Goal: Information Seeking & Learning: Compare options

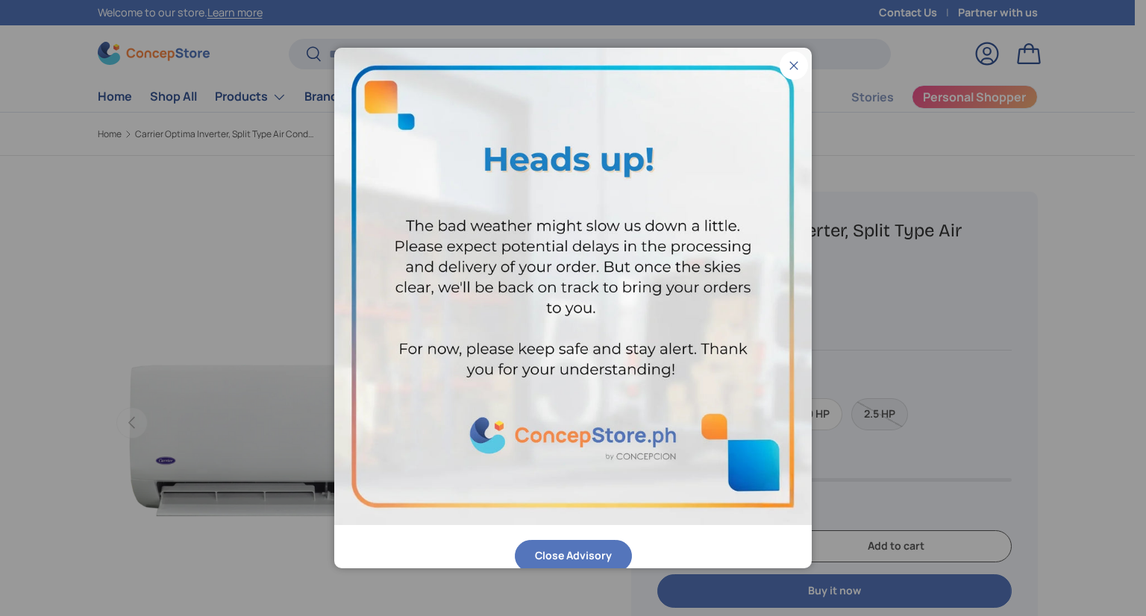
click at [590, 544] on button "Close Advisory" at bounding box center [573, 556] width 117 height 32
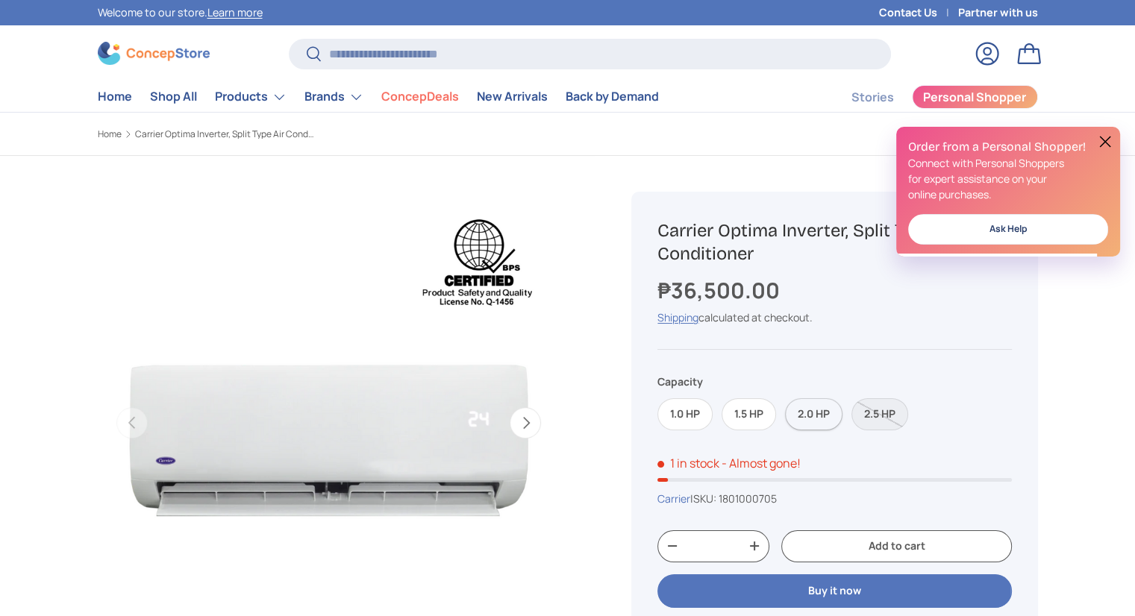
click at [811, 419] on label "2.0 HP" at bounding box center [813, 414] width 57 height 32
click at [740, 416] on label "1.5 HP" at bounding box center [749, 414] width 54 height 32
click at [815, 420] on label "2.0 HP" at bounding box center [813, 414] width 57 height 32
click at [759, 418] on label "1.5 HP" at bounding box center [749, 414] width 54 height 32
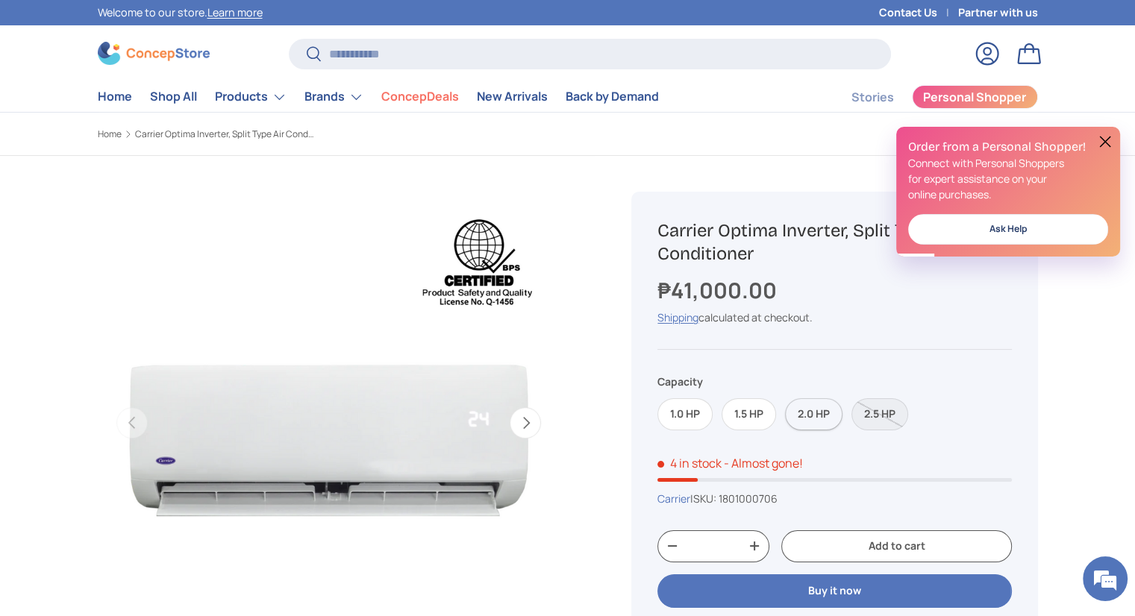
click at [809, 418] on label "2.0 HP" at bounding box center [813, 414] width 57 height 32
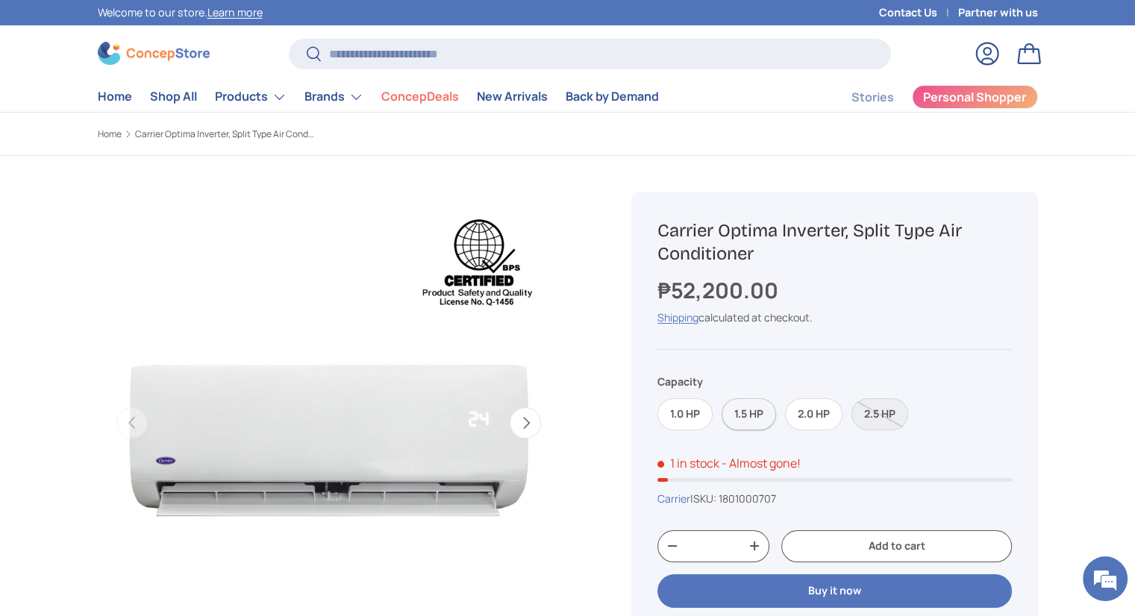
click at [751, 410] on label "1.5 HP" at bounding box center [749, 414] width 54 height 32
click at [813, 412] on label "2.0 HP" at bounding box center [813, 414] width 57 height 32
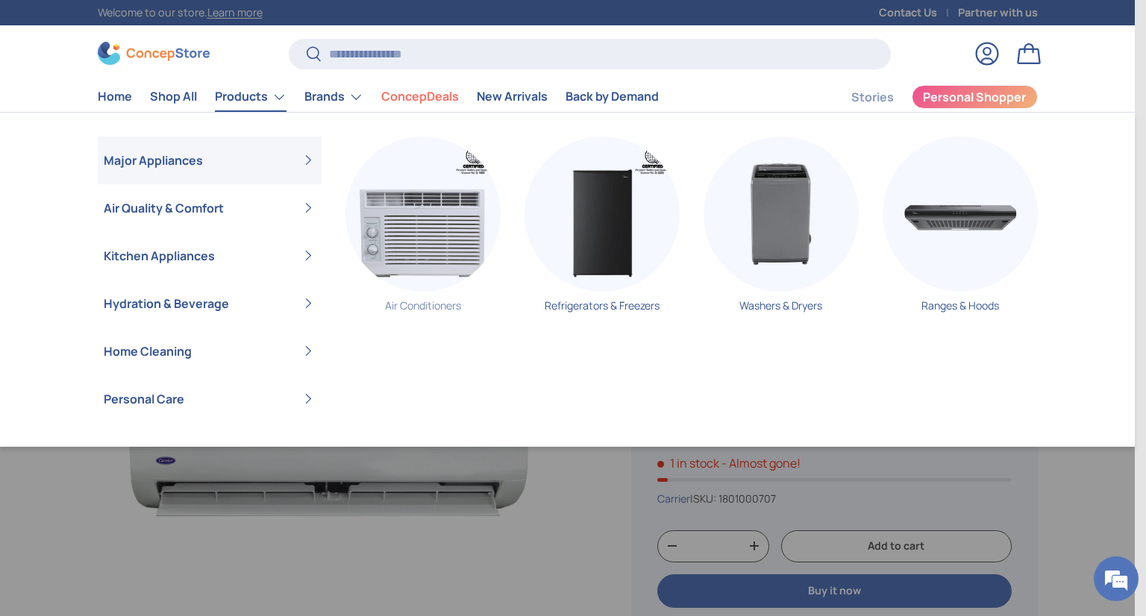
click at [431, 245] on img "Primary" at bounding box center [422, 214] width 155 height 155
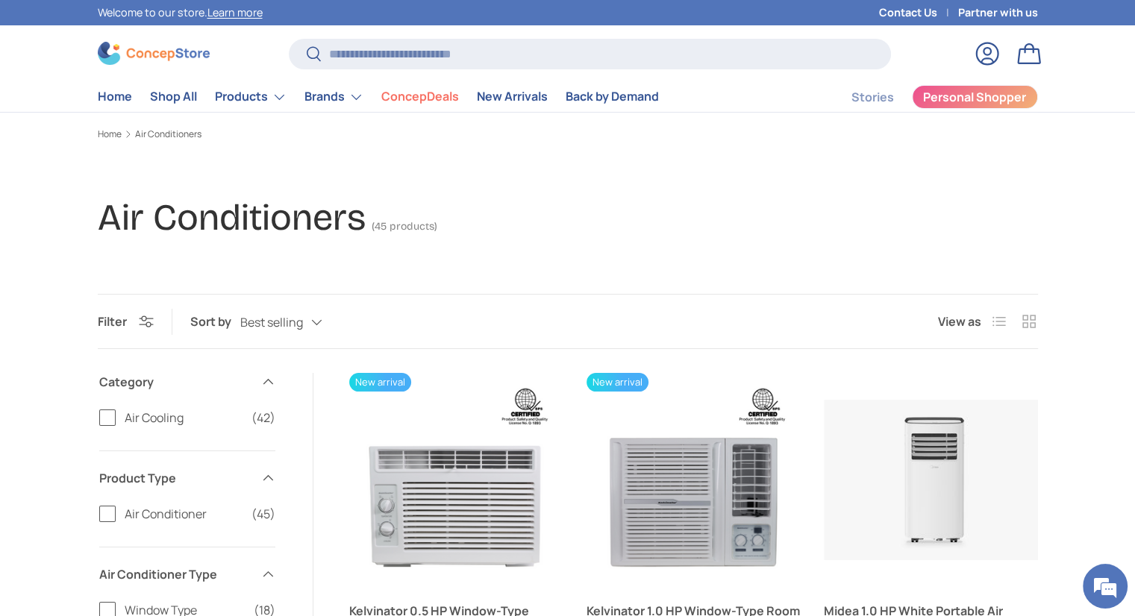
click at [264, 329] on div "Best selling Featured Best selling Alphabetically, A-Z Alphabetically, Z-A Pric…" at bounding box center [296, 323] width 112 height 26
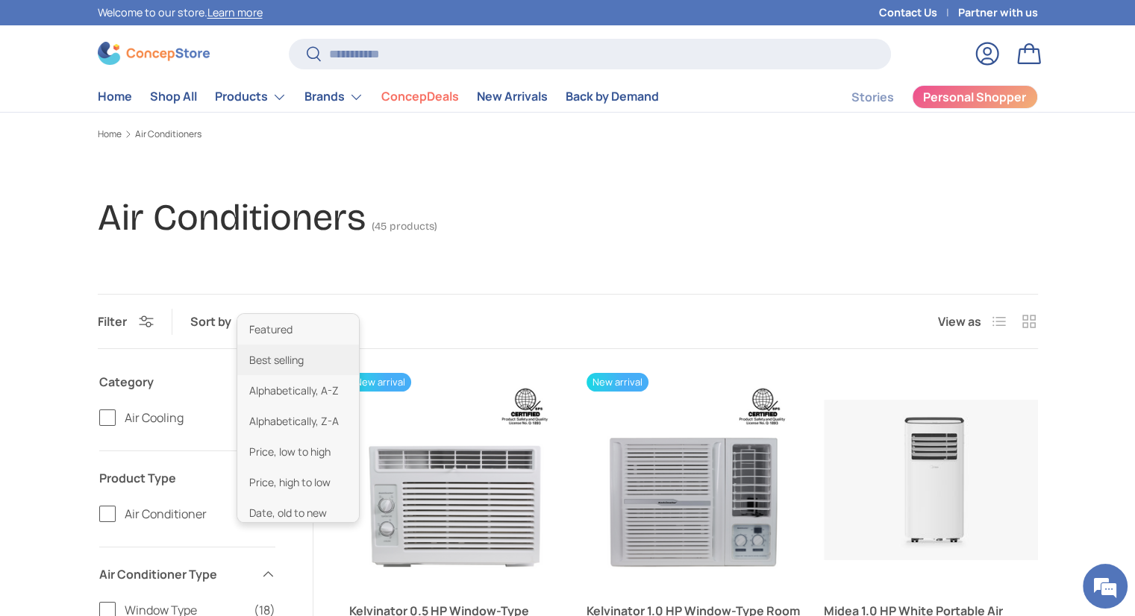
click at [433, 308] on products-toolbar "Filter Filter & Sort Sort by Best selling Featured Best selling Alphabetically,…" at bounding box center [568, 321] width 940 height 55
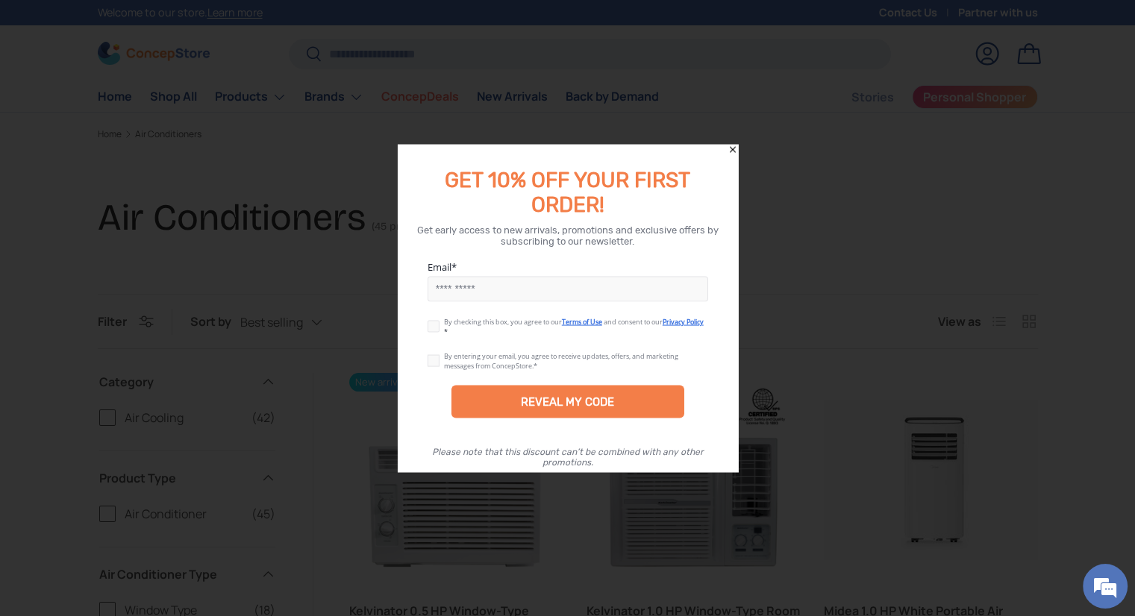
click at [734, 145] on icon "Close" at bounding box center [732, 150] width 10 height 10
